Goal: Information Seeking & Learning: Find specific fact

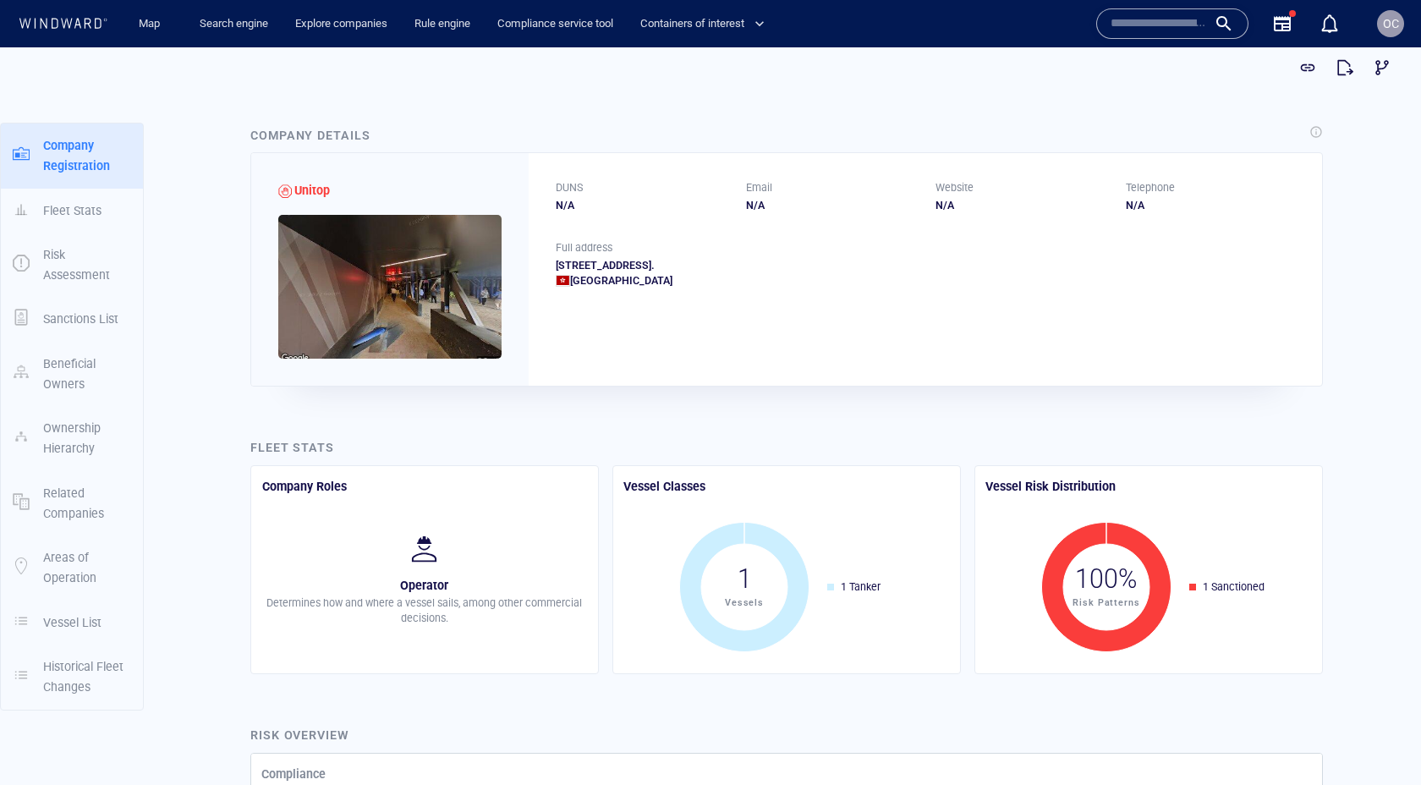
drag, startPoint x: 556, startPoint y: 267, endPoint x: 997, endPoint y: 264, distance: 441.6
click at [997, 264] on div "Unit 2508a, 25th Floor, Bank Of America Tower, 12, Harcourt Road, Central, Hong…" at bounding box center [925, 273] width 739 height 30
copy div "Unit 2508a, 25th Floor, Bank Of America Tower, 12, Harcourt Road, Central, Hong…"
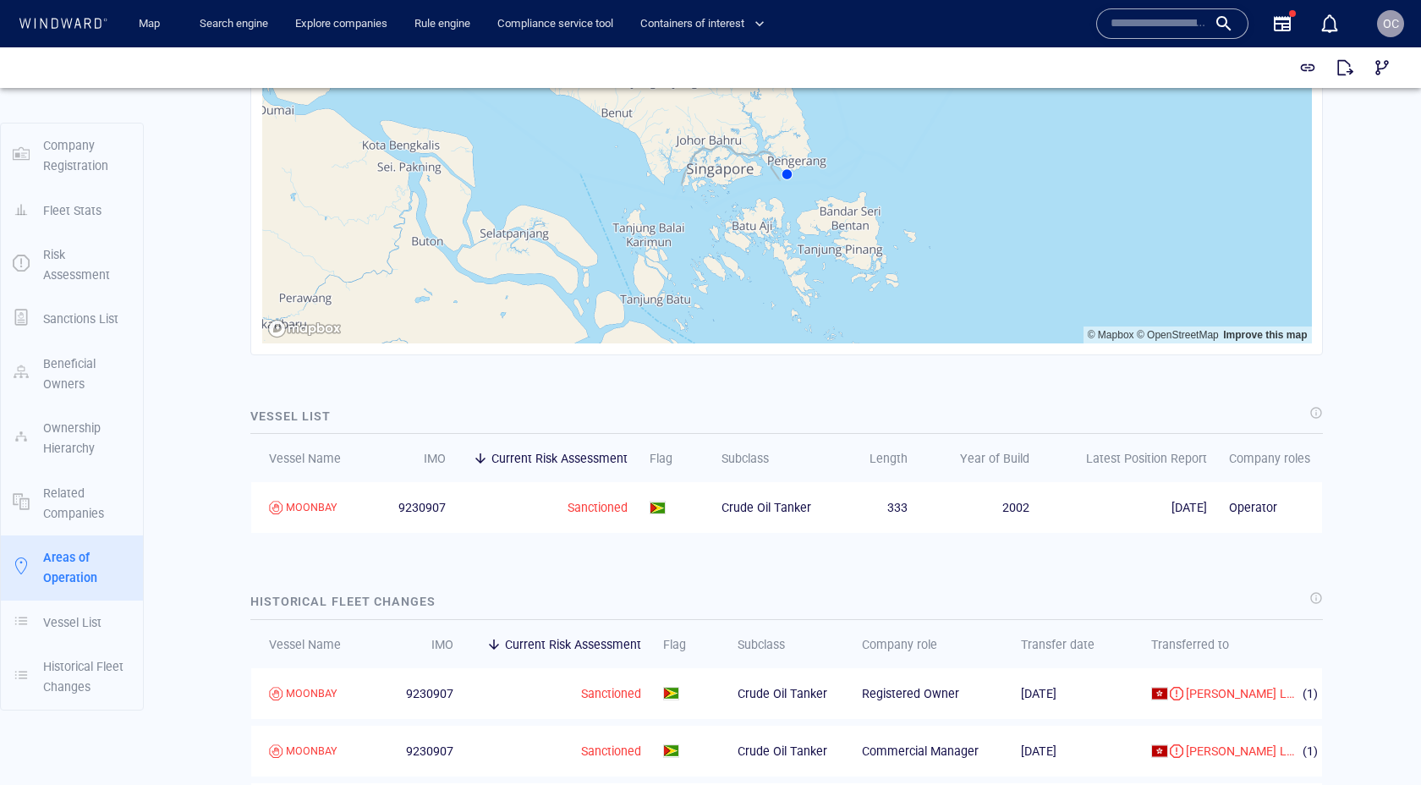
scroll to position [2012, 0]
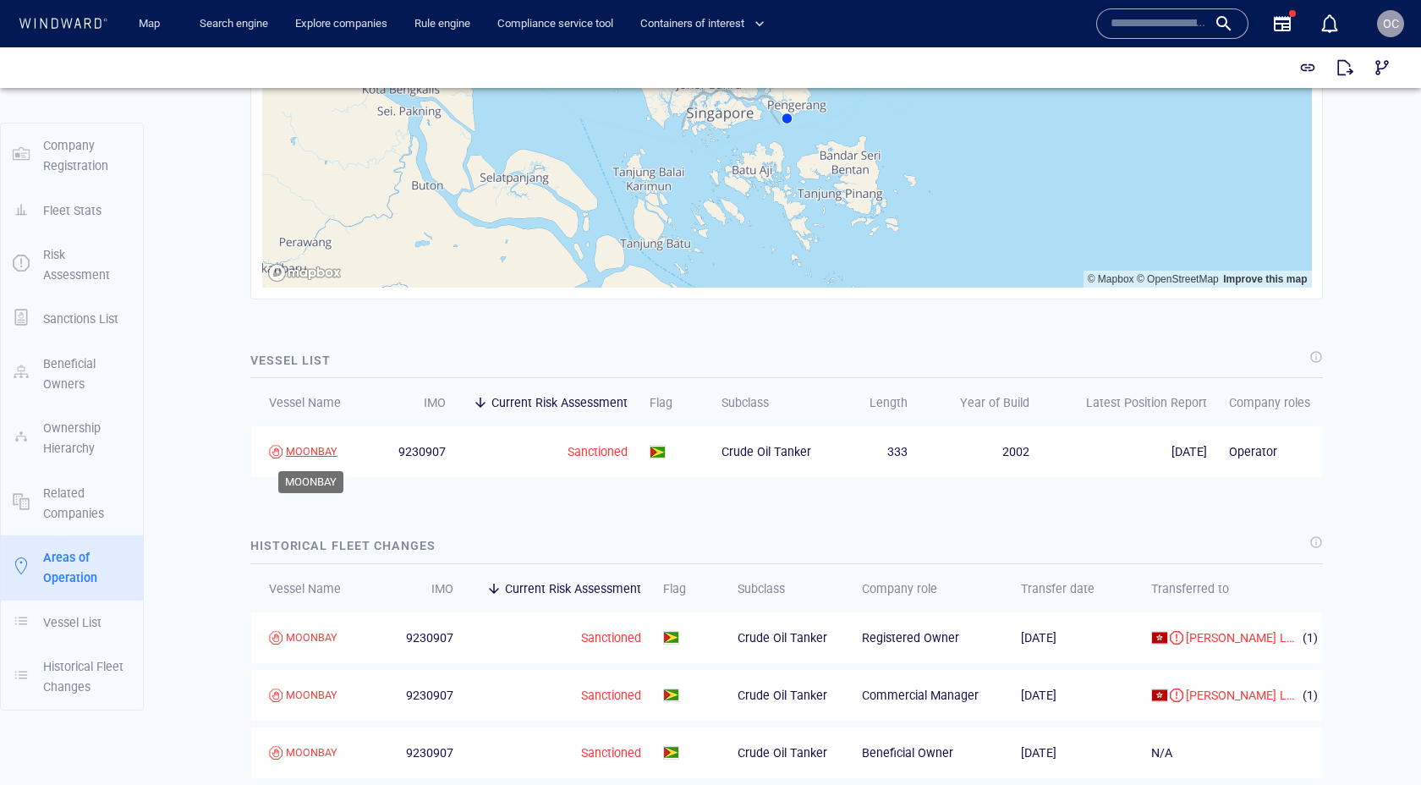
click at [303, 452] on div "MOONBAY" at bounding box center [312, 451] width 52 height 15
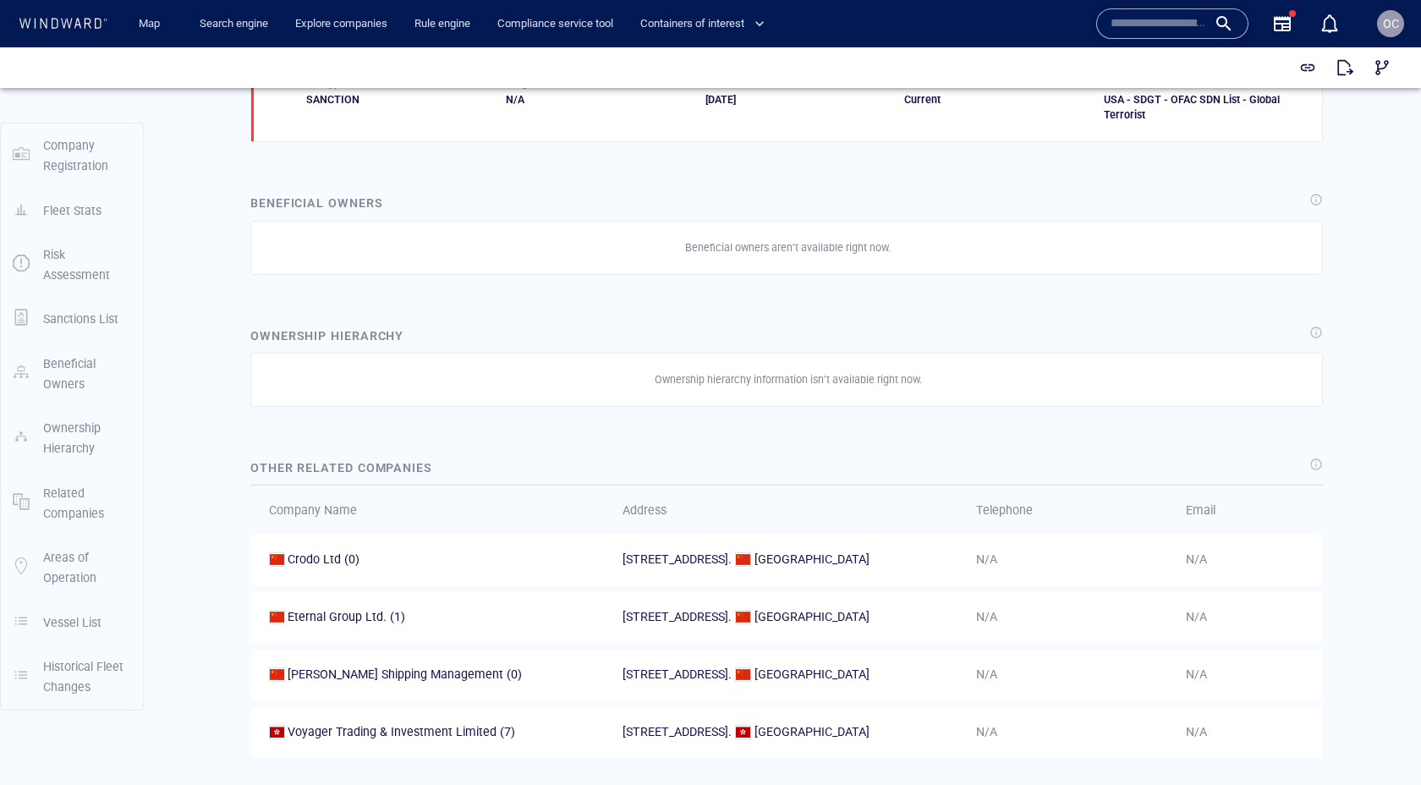
scroll to position [0, 0]
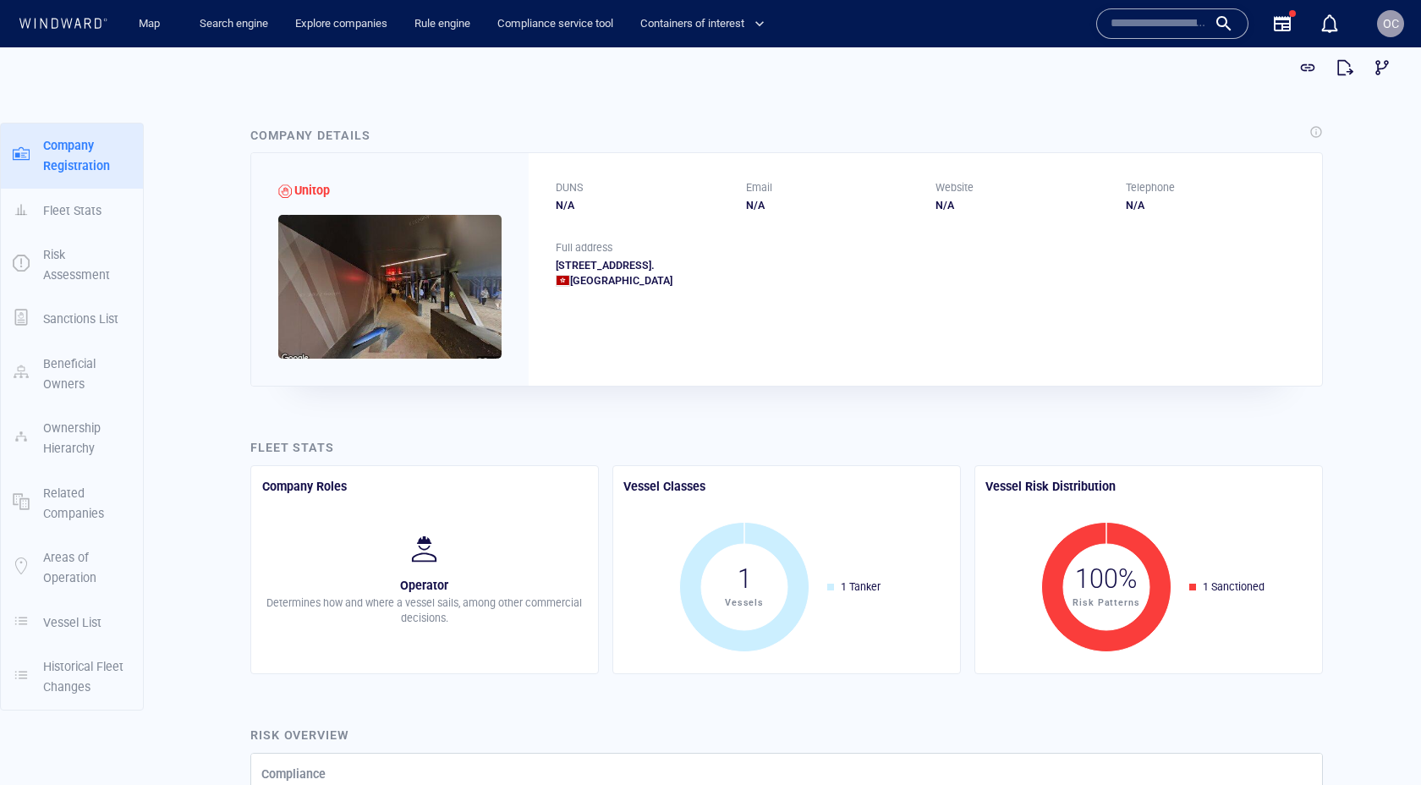
click at [562, 259] on div "Unit 2508a, 25th Floor, Bank Of America Tower, 12, Harcourt Road, Central, Hong…" at bounding box center [925, 273] width 739 height 30
click at [560, 262] on div "Unit 2508a, 25th Floor, Bank Of America Tower, 12, Harcourt Road, Central, Hong…" at bounding box center [925, 273] width 739 height 30
drag, startPoint x: 560, startPoint y: 262, endPoint x: 969, endPoint y: 273, distance: 408.7
click at [969, 273] on div "Unit 2508a, 25th Floor, Bank Of America Tower, 12, Harcourt Road, Central, Hong…" at bounding box center [925, 273] width 739 height 30
copy div "Unit 2508a, 25th Floor, Bank Of America Tower, 12, Harcourt Road, Central, Hong…"
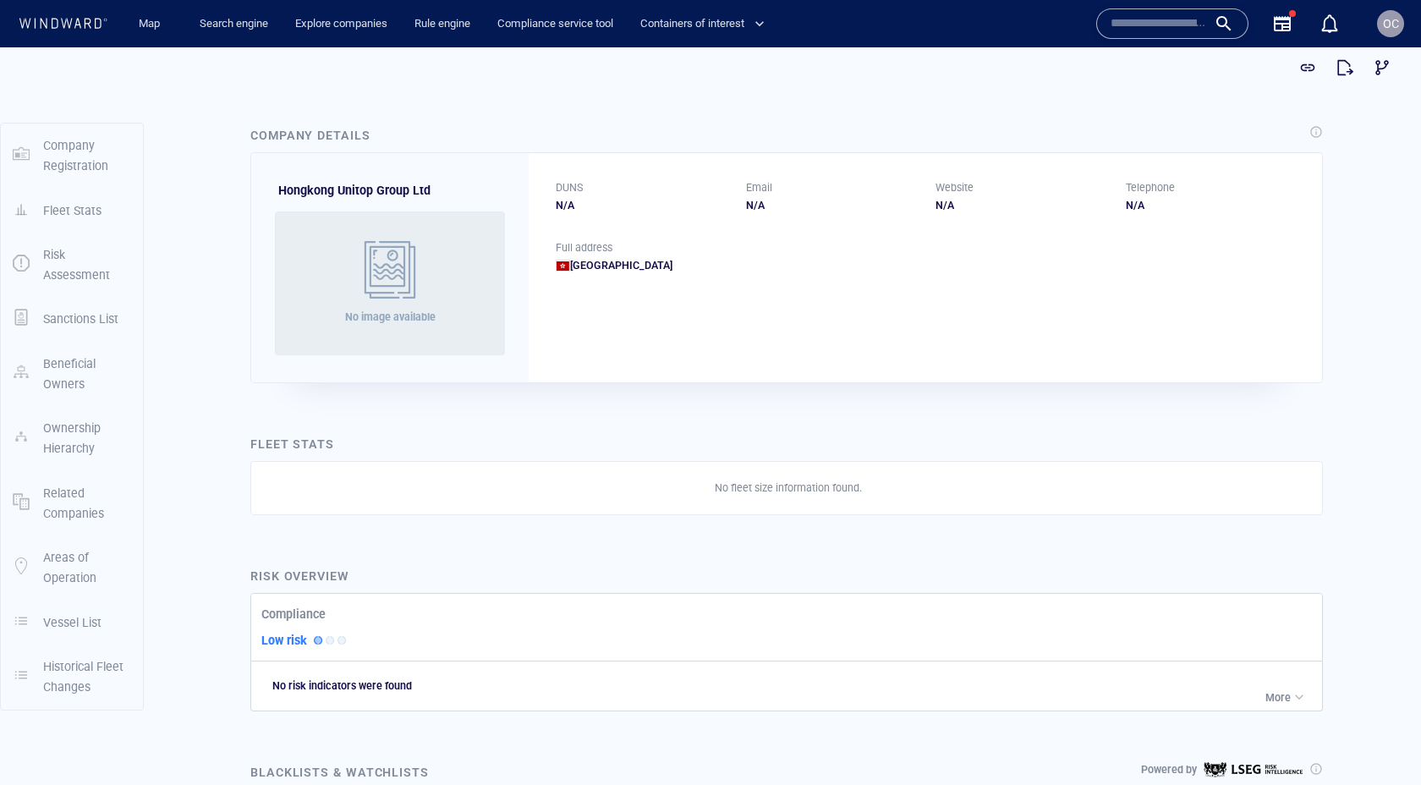
click at [327, 182] on p "Hongkong Unitop Group Ltd" at bounding box center [354, 190] width 152 height 20
click at [316, 189] on span "Hongkong Unitop Group Ltd" at bounding box center [354, 191] width 152 height 14
drag, startPoint x: 316, startPoint y: 189, endPoint x: 417, endPoint y: 189, distance: 101.5
click at [417, 189] on span "Hongkong Unitop Group Ltd" at bounding box center [354, 191] width 152 height 14
copy span "Hongkong Unitop Group Ltd"
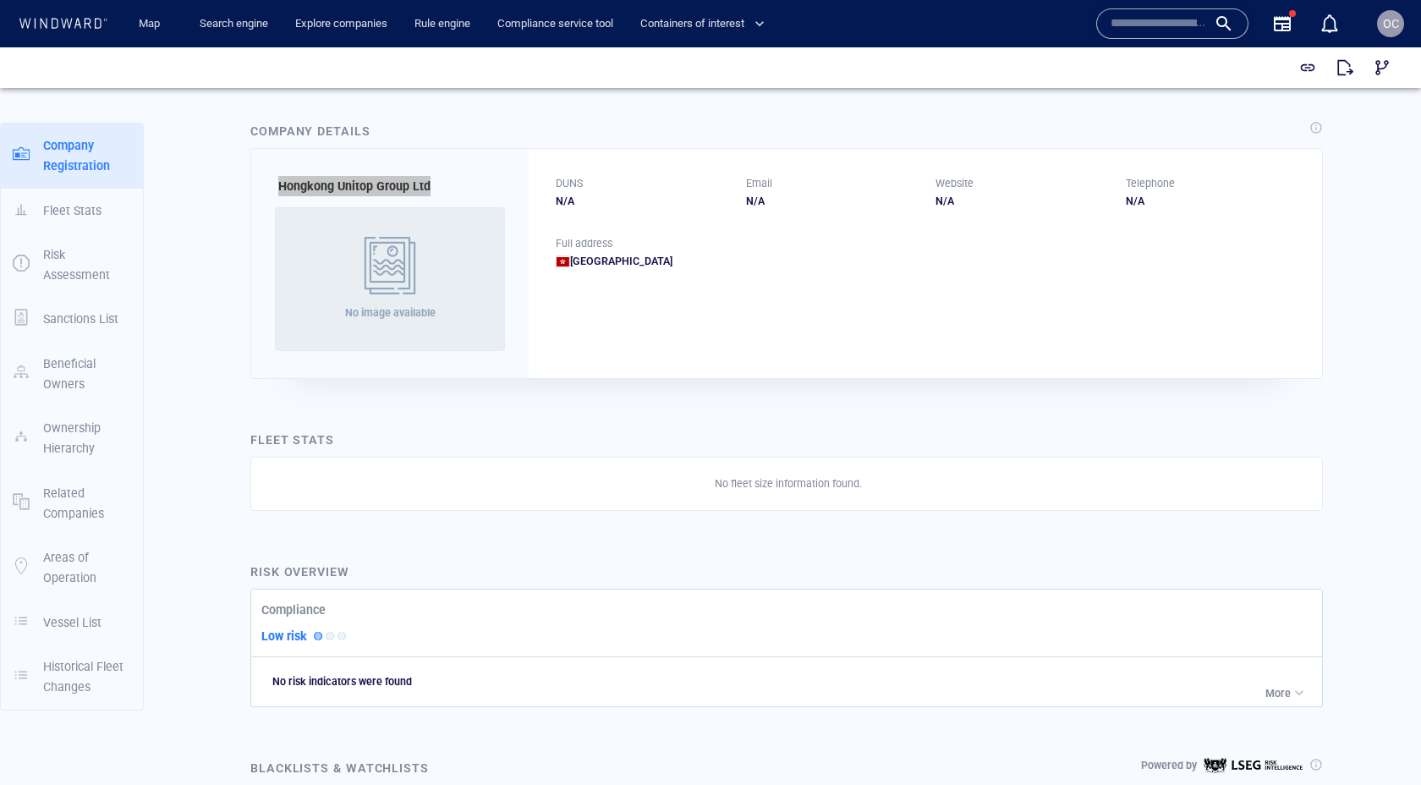
scroll to position [12, 0]
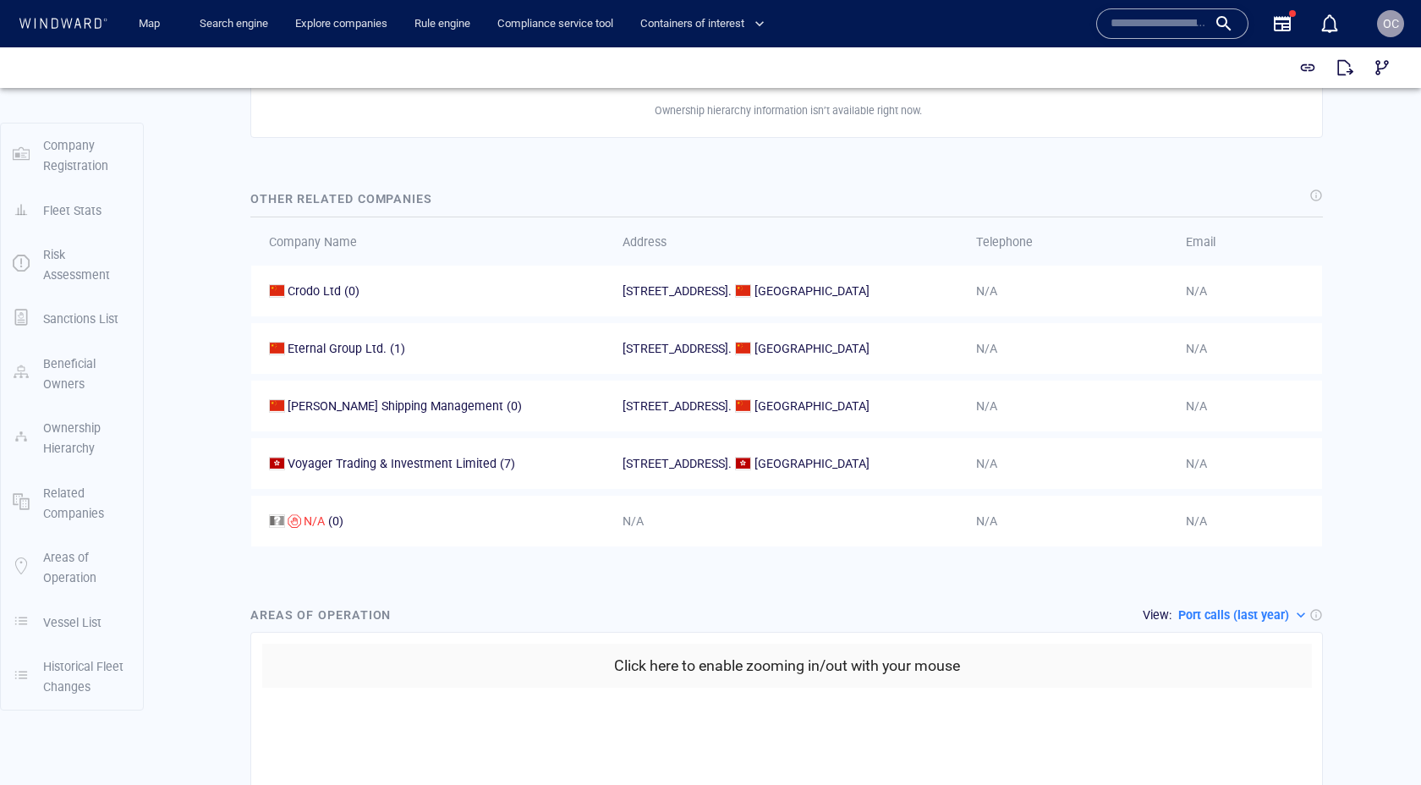
scroll to position [1214, 0]
